Goal: Navigation & Orientation: Find specific page/section

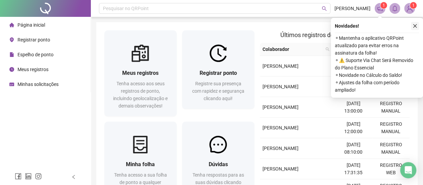
click at [413, 25] on icon "close" at bounding box center [414, 26] width 5 height 5
click at [417, 24] on button "button" at bounding box center [414, 26] width 8 height 8
